Goal: Information Seeking & Learning: Learn about a topic

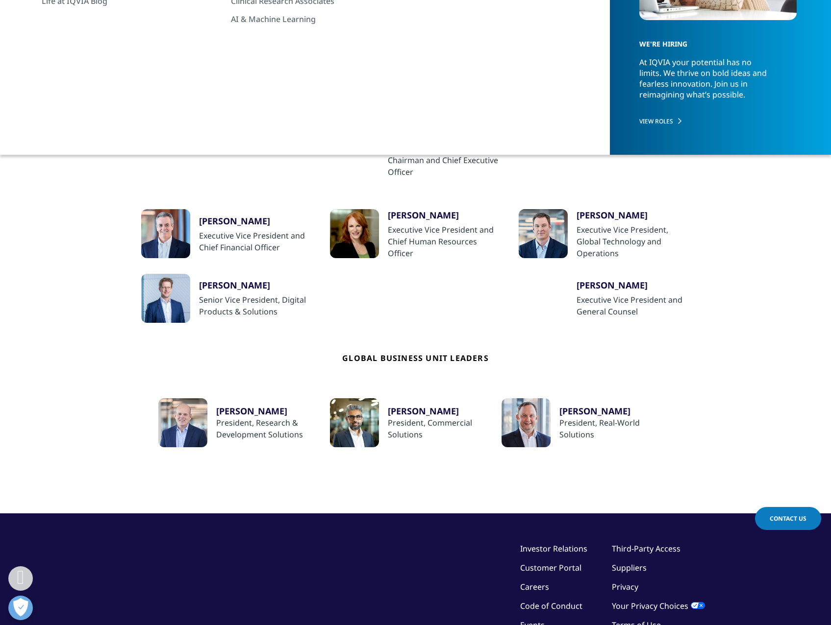
scroll to position [176, 0]
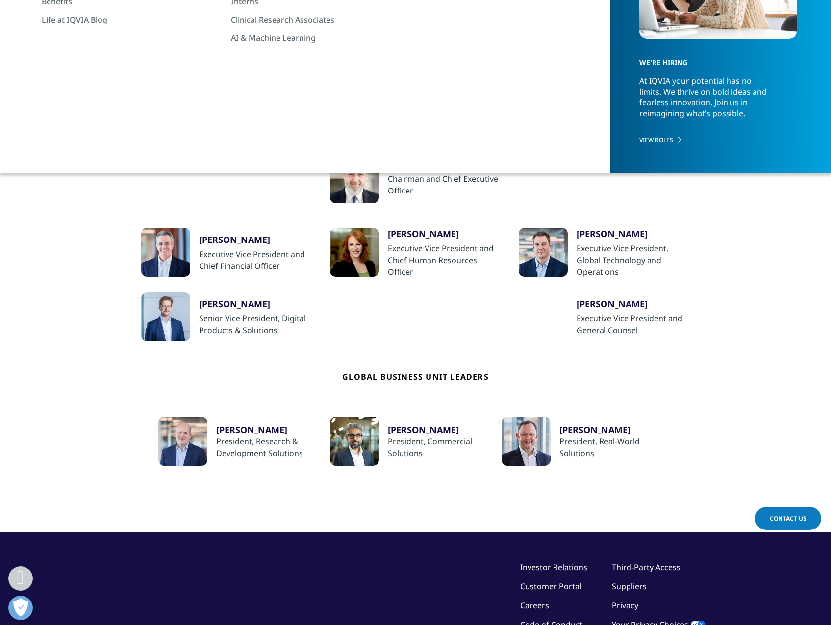
click at [622, 255] on div "Executive Vice President, Global Technology and Operations" at bounding box center [633, 260] width 114 height 35
click at [532, 254] on div at bounding box center [542, 252] width 49 height 49
click at [370, 438] on div at bounding box center [354, 441] width 49 height 49
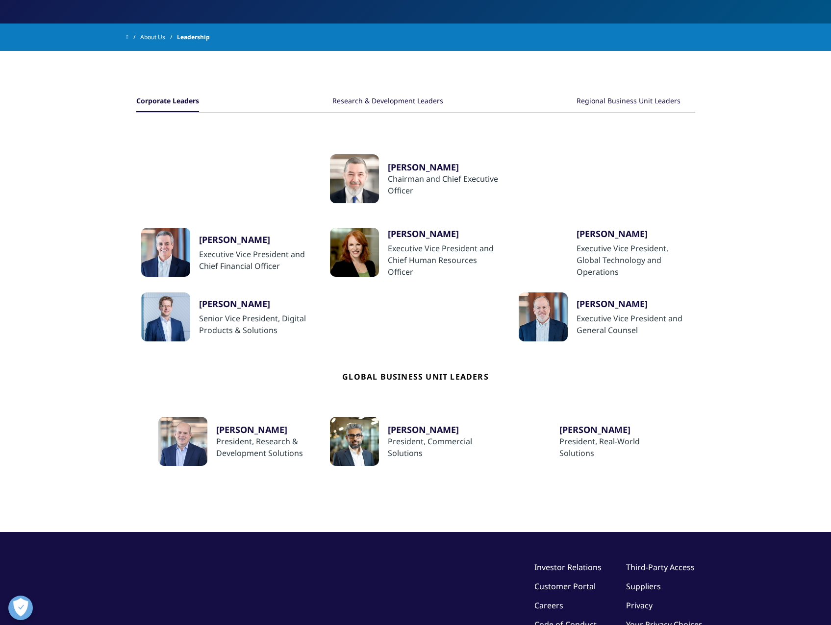
scroll to position [176, 0]
